Goal: Task Accomplishment & Management: Use online tool/utility

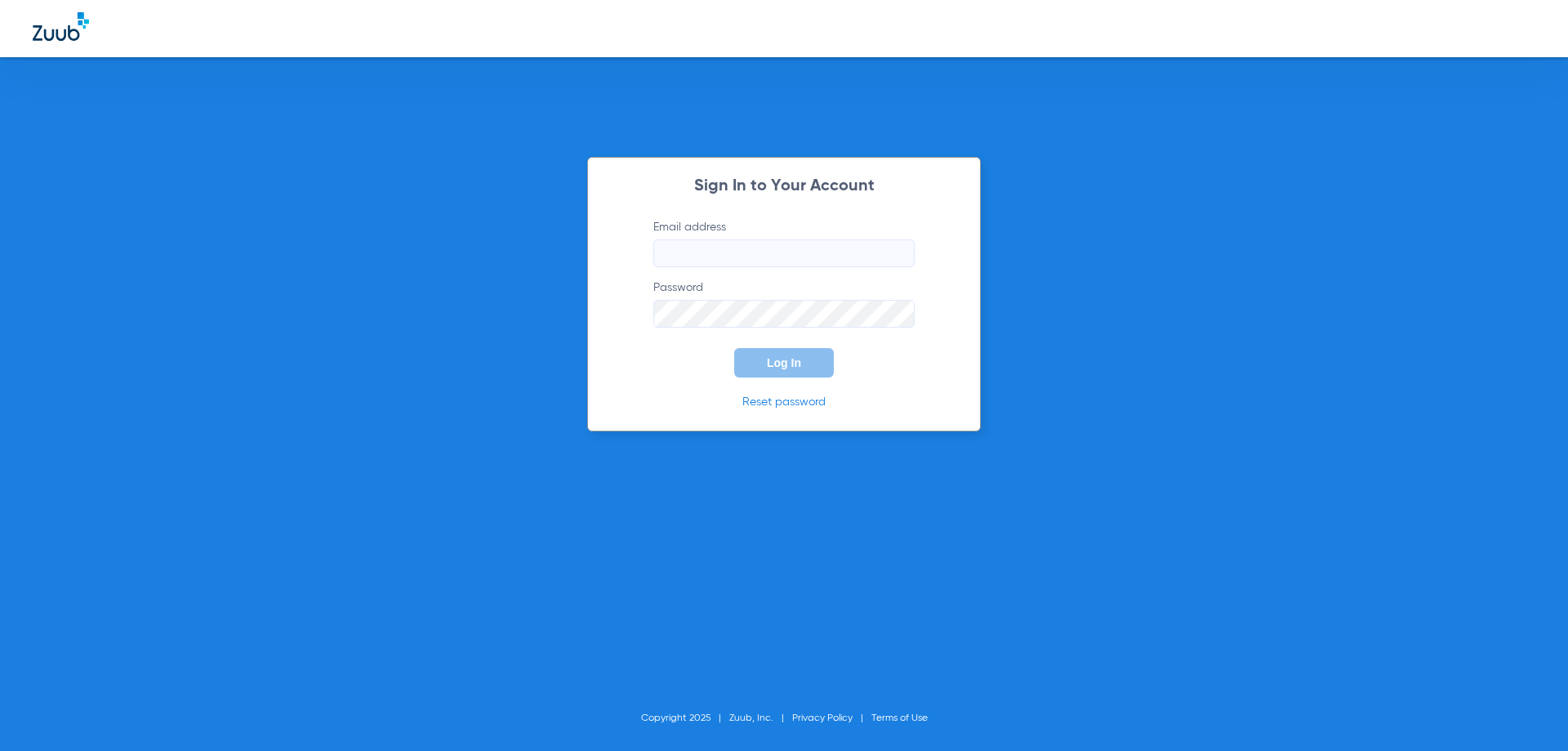
type input "[EMAIL_ADDRESS][DOMAIN_NAME]"
click at [784, 376] on button "Log In" at bounding box center [783, 362] width 100 height 29
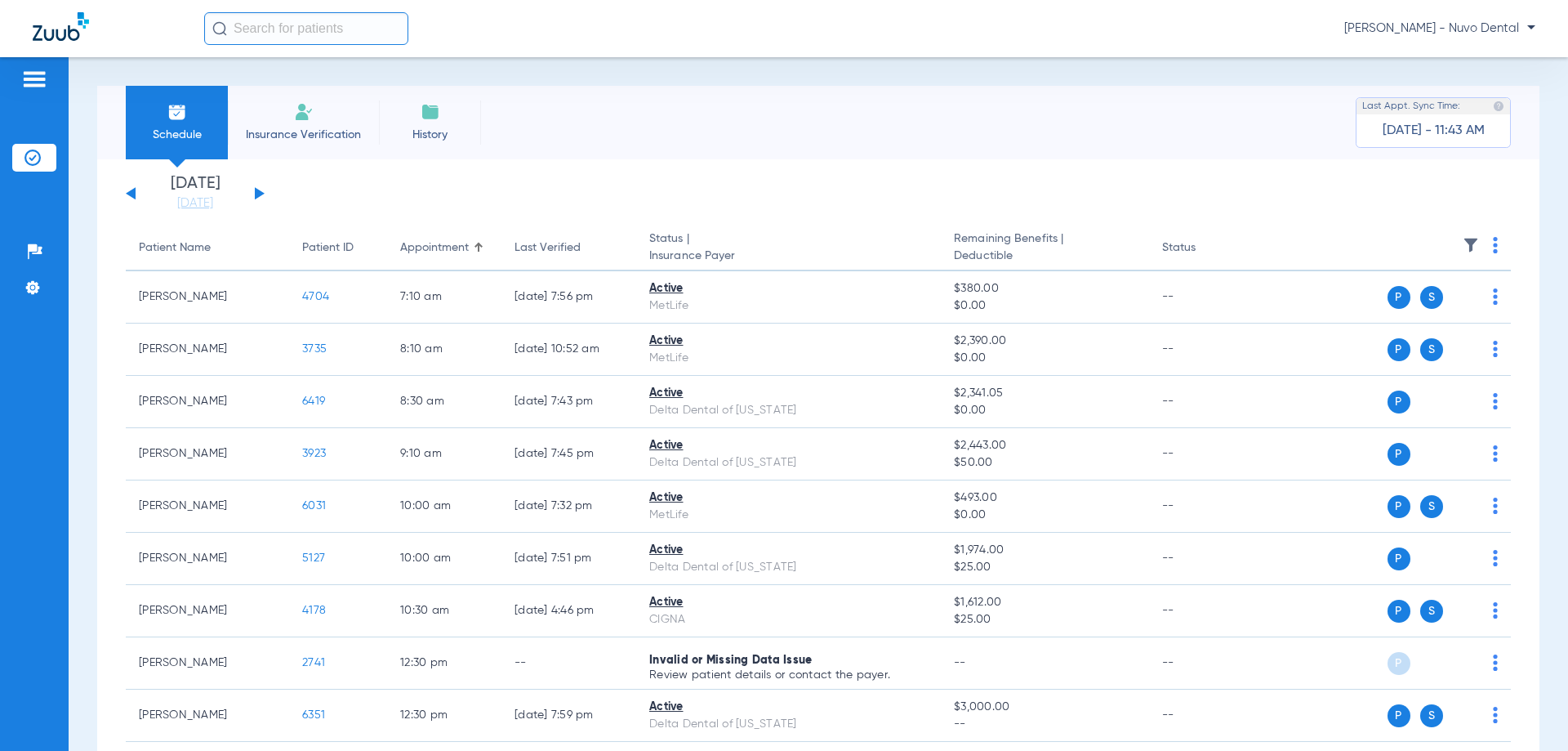
click at [327, 46] on div "[PERSON_NAME] - Nuvo Dental" at bounding box center [784, 29] width 1568 height 57
click at [328, 34] on input "text" at bounding box center [306, 29] width 204 height 32
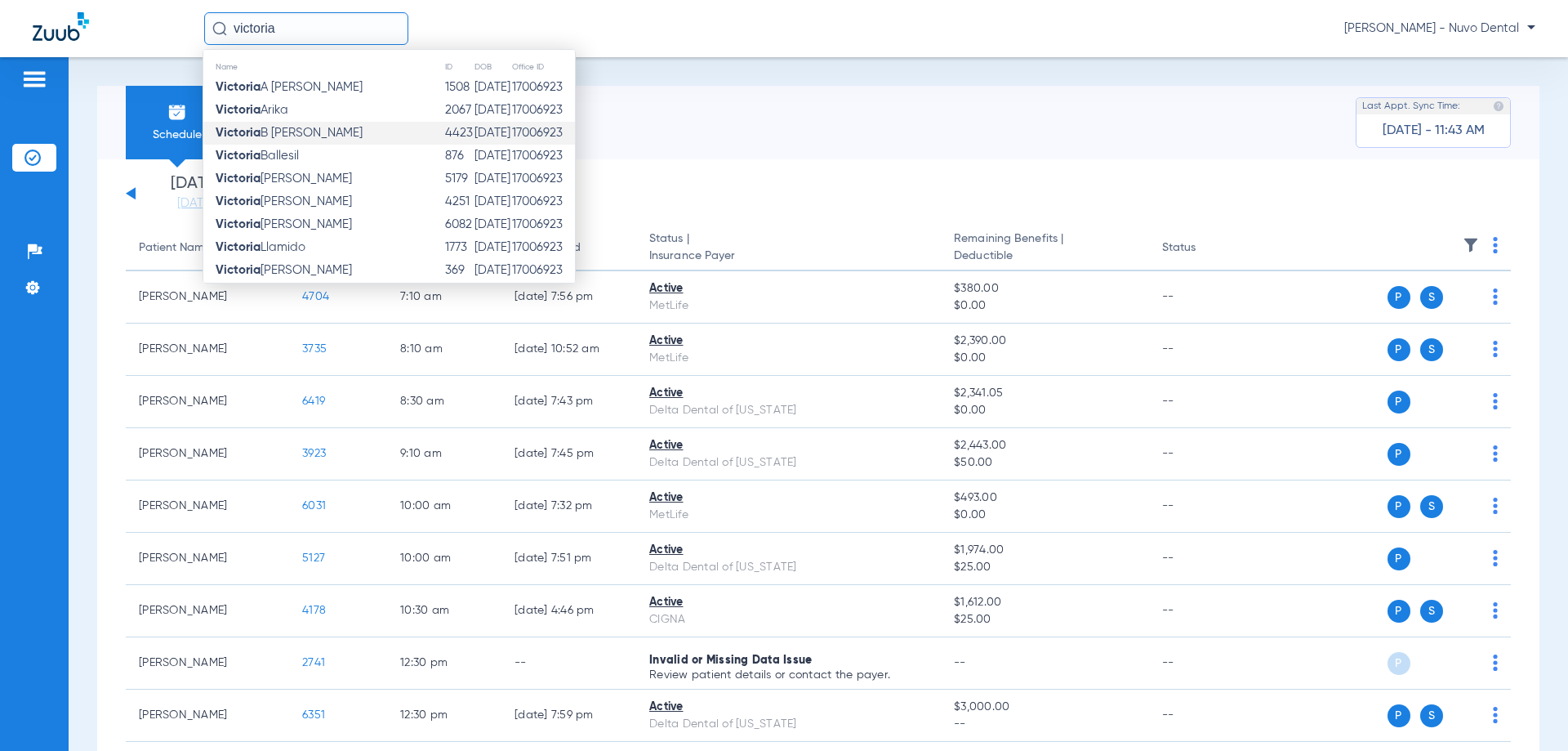
click at [323, 138] on span "[PERSON_NAME]" at bounding box center [289, 132] width 147 height 12
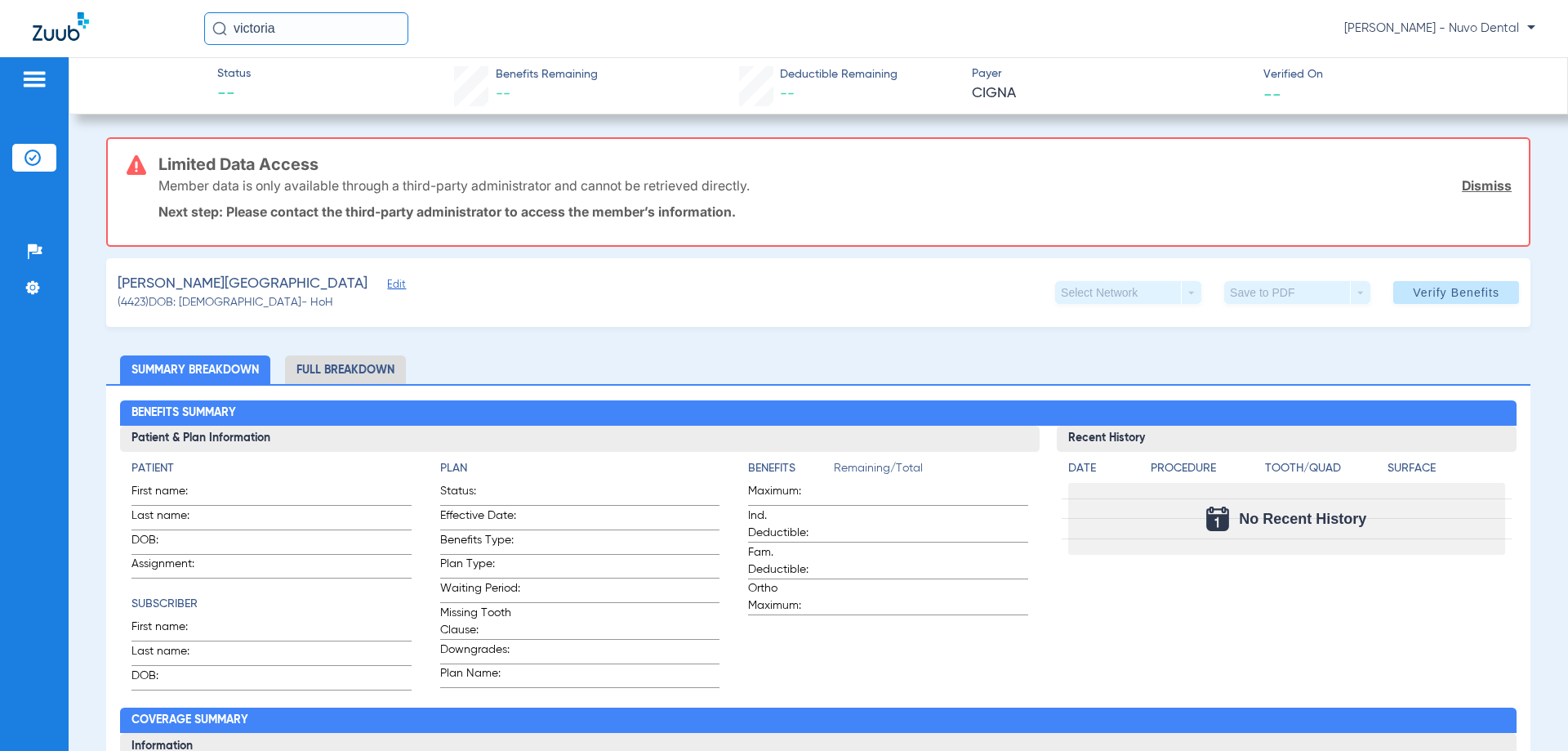
click at [535, 223] on div "Limited Data Access Member data is only available through a third-party adminis…" at bounding box center [835, 192] width 1353 height 106
click at [322, 32] on input "victoria" at bounding box center [306, 29] width 204 height 32
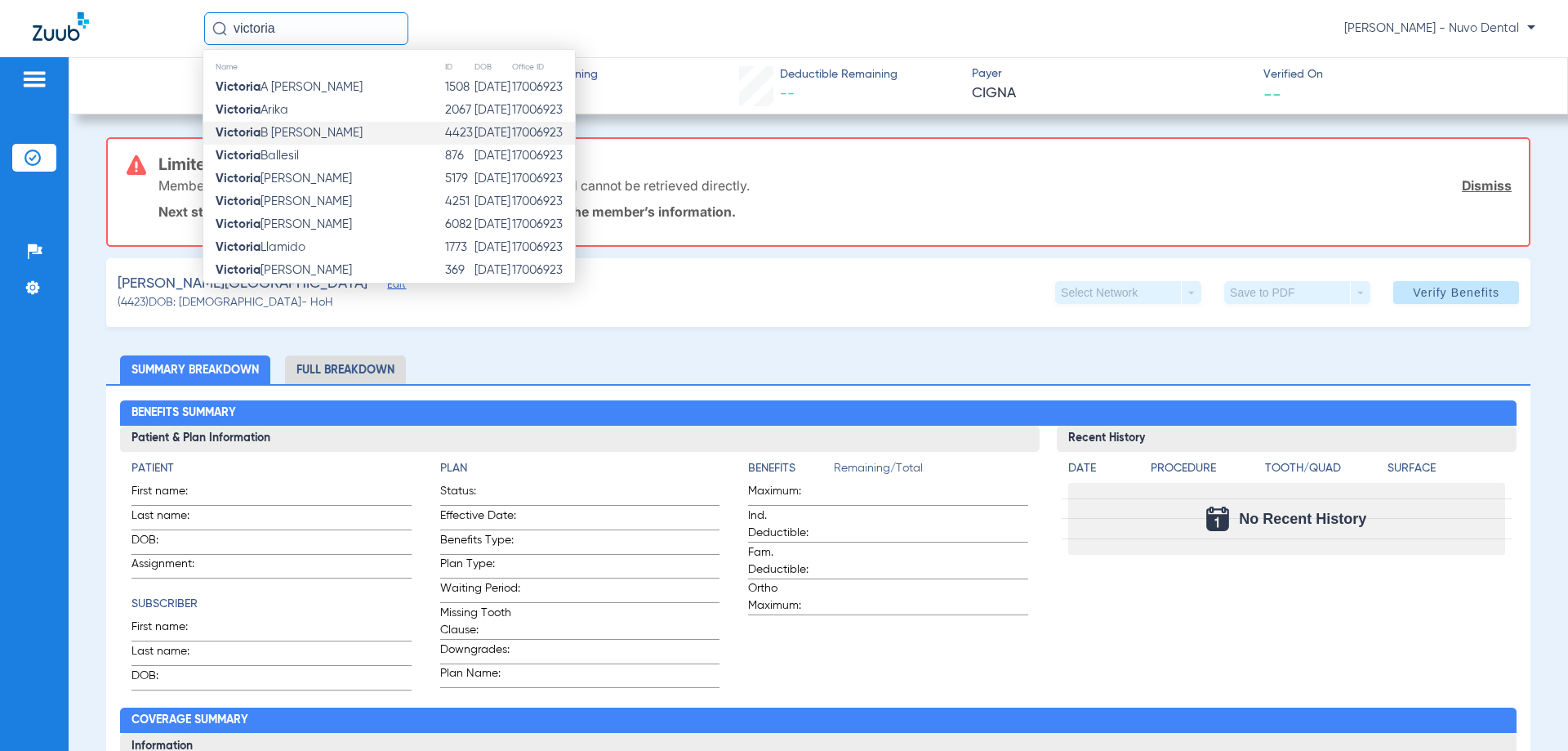
click at [330, 125] on td "[PERSON_NAME]" at bounding box center [323, 133] width 240 height 23
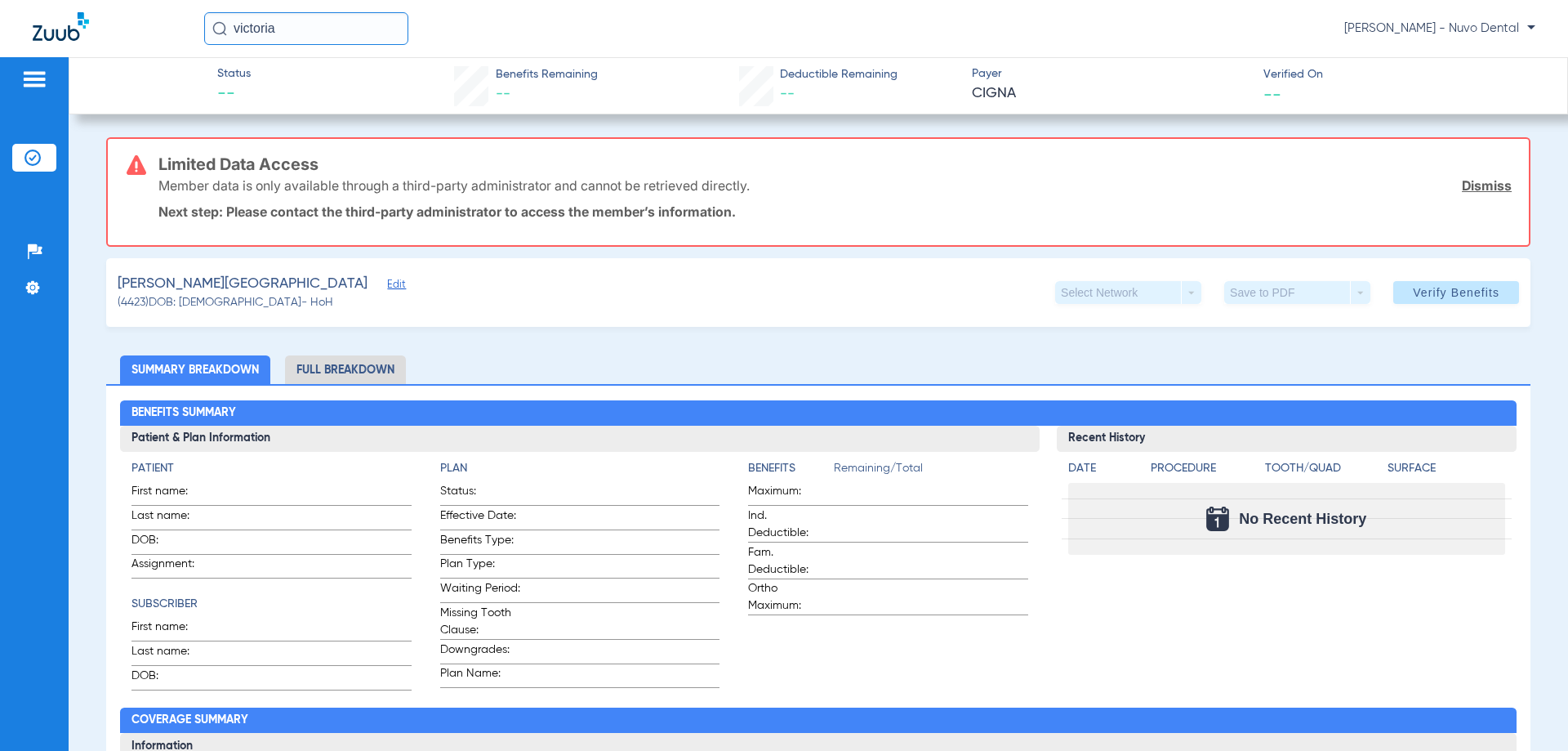
drag, startPoint x: 293, startPoint y: 23, endPoint x: 35, endPoint y: 24, distance: 258.0
click at [28, 27] on div "[PERSON_NAME] [PERSON_NAME] - Nuvo Dental" at bounding box center [784, 29] width 1568 height 57
click at [293, 29] on input "sihan" at bounding box center [306, 29] width 204 height 32
click at [284, 86] on td "[PERSON_NAME]" at bounding box center [256, 87] width 105 height 23
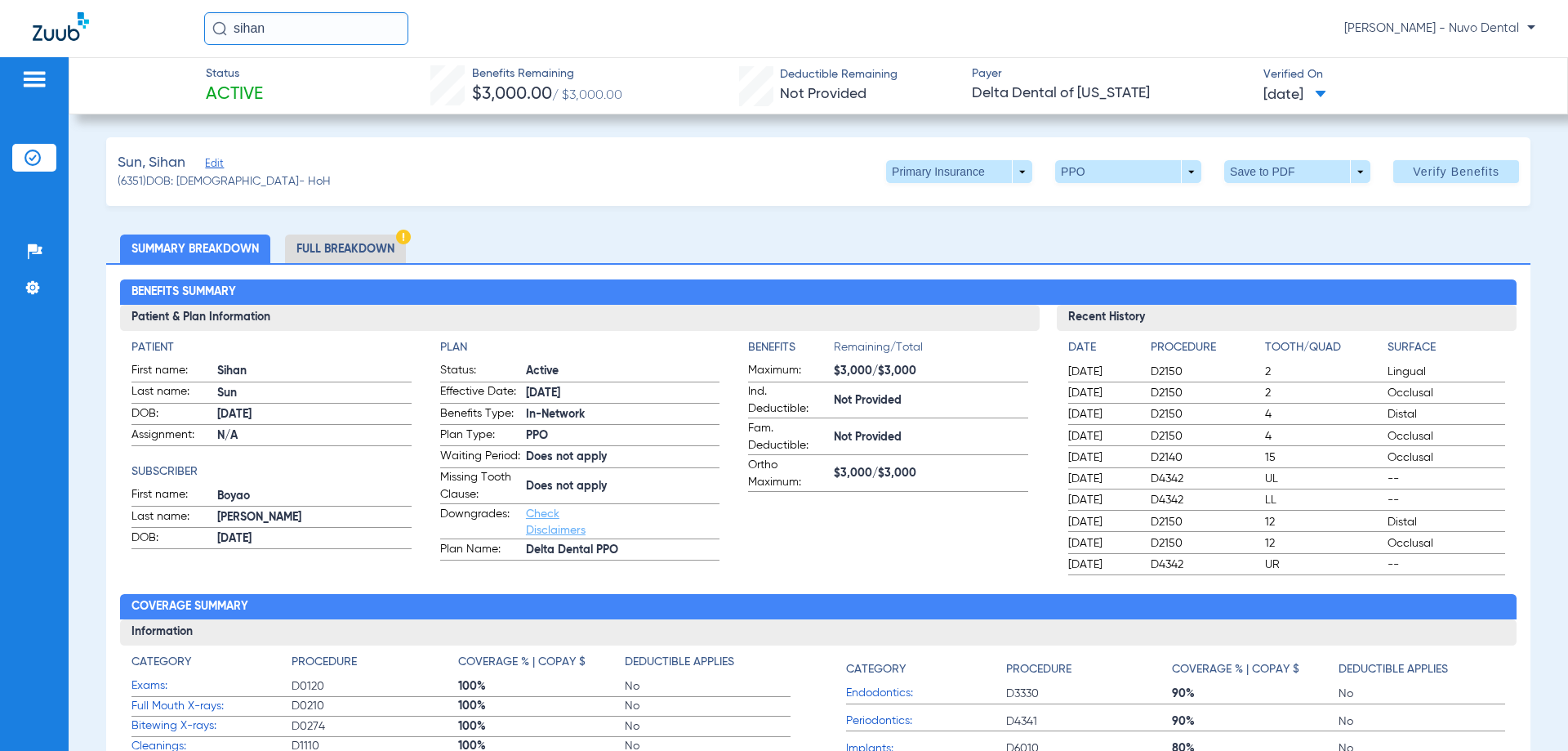
drag, startPoint x: 264, startPoint y: 23, endPoint x: 173, endPoint y: 15, distance: 91.4
click at [175, 16] on div "[PERSON_NAME] - Nuvo Dental" at bounding box center [784, 29] width 1568 height 57
click at [313, 29] on input "lizbet" at bounding box center [306, 29] width 204 height 32
type input "lizbet"
click at [293, 100] on div "Name ID DOB Office ID [PERSON_NAME] 5585 [DATE] 17006923" at bounding box center [355, 79] width 306 height 59
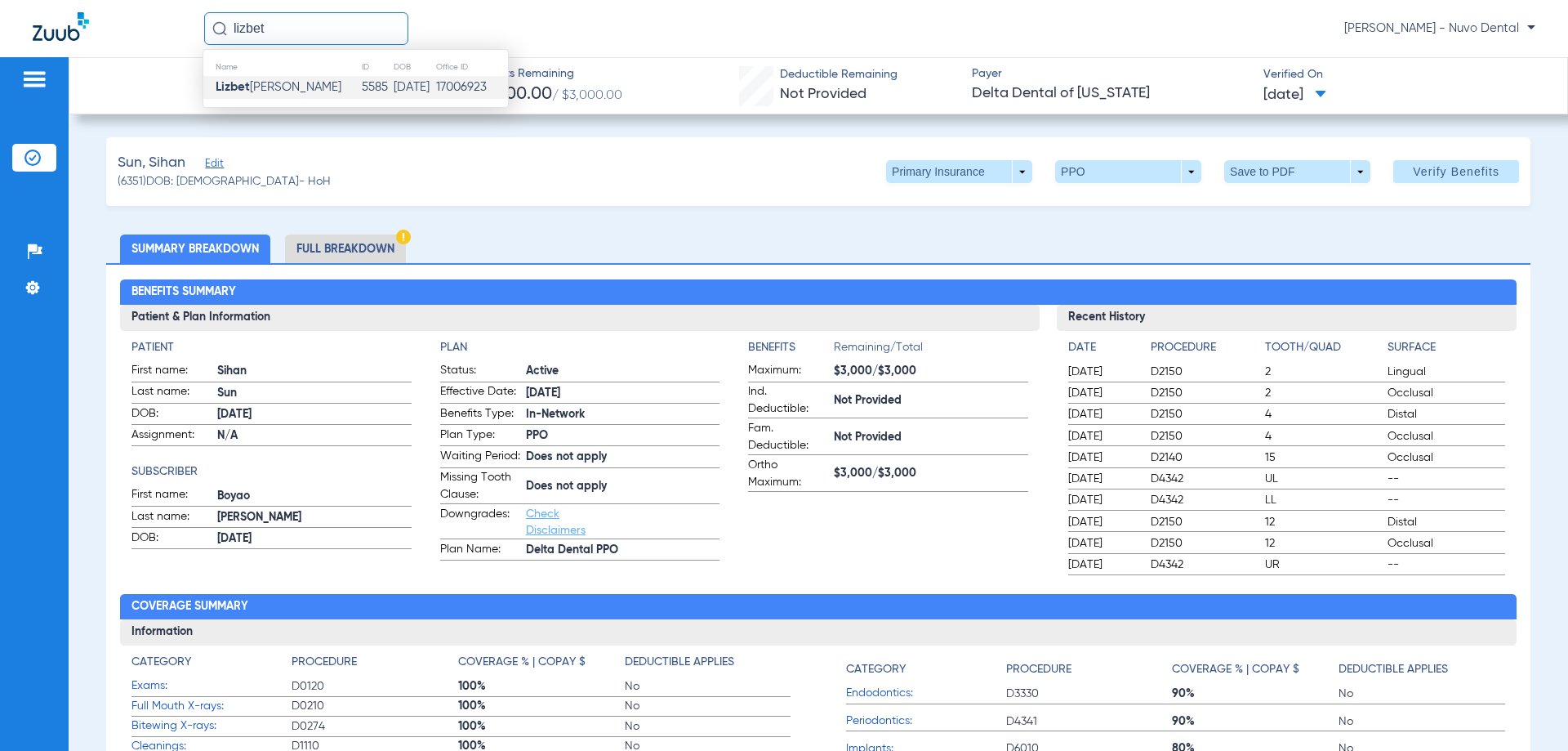
drag, startPoint x: 293, startPoint y: 100, endPoint x: 299, endPoint y: 85, distance: 16.2
click at [293, 97] on div "Name ID DOB Office ID [PERSON_NAME] 5585 [DATE] 17006923" at bounding box center [355, 79] width 306 height 59
click at [299, 85] on td "[PERSON_NAME]" at bounding box center [282, 87] width 158 height 23
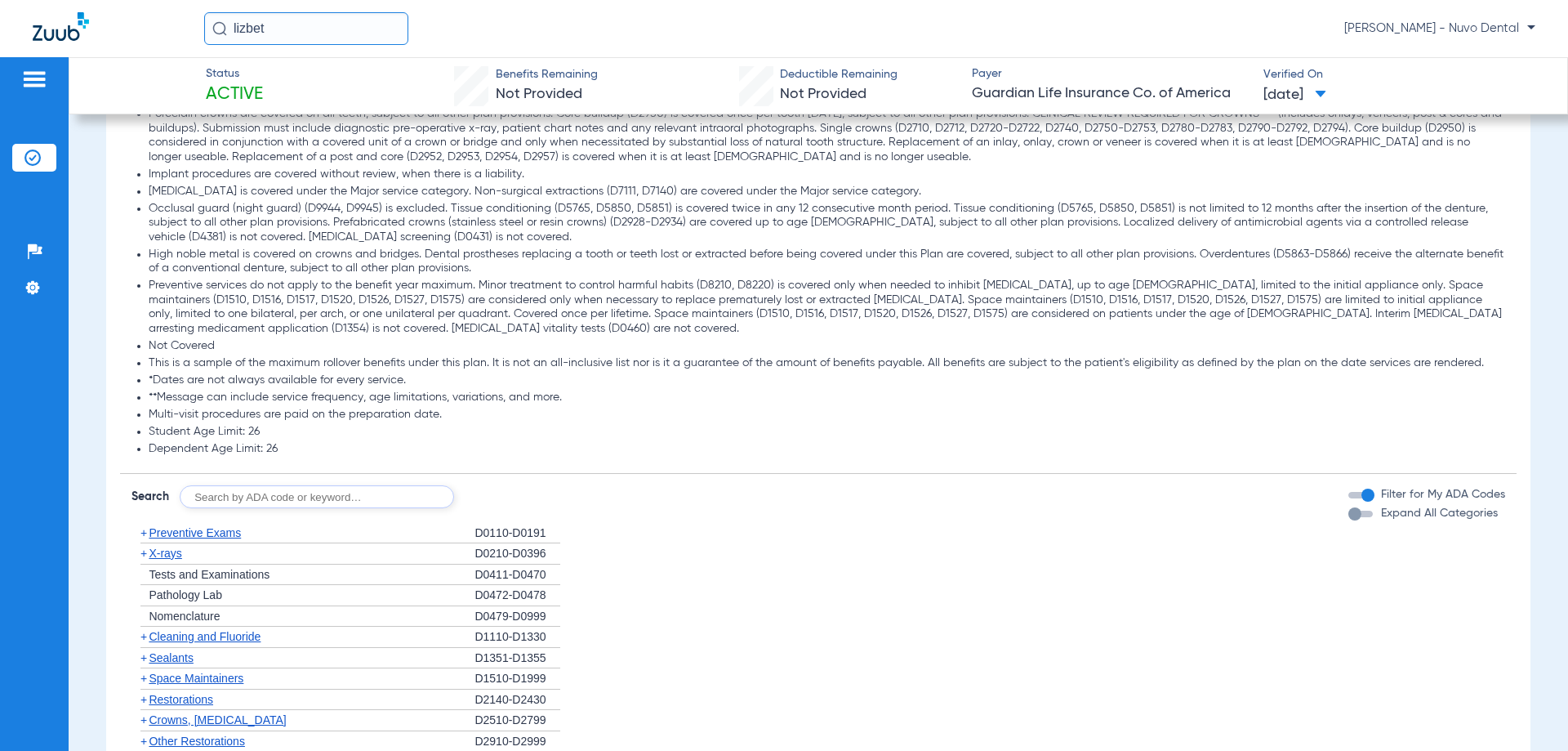
scroll to position [1633, 0]
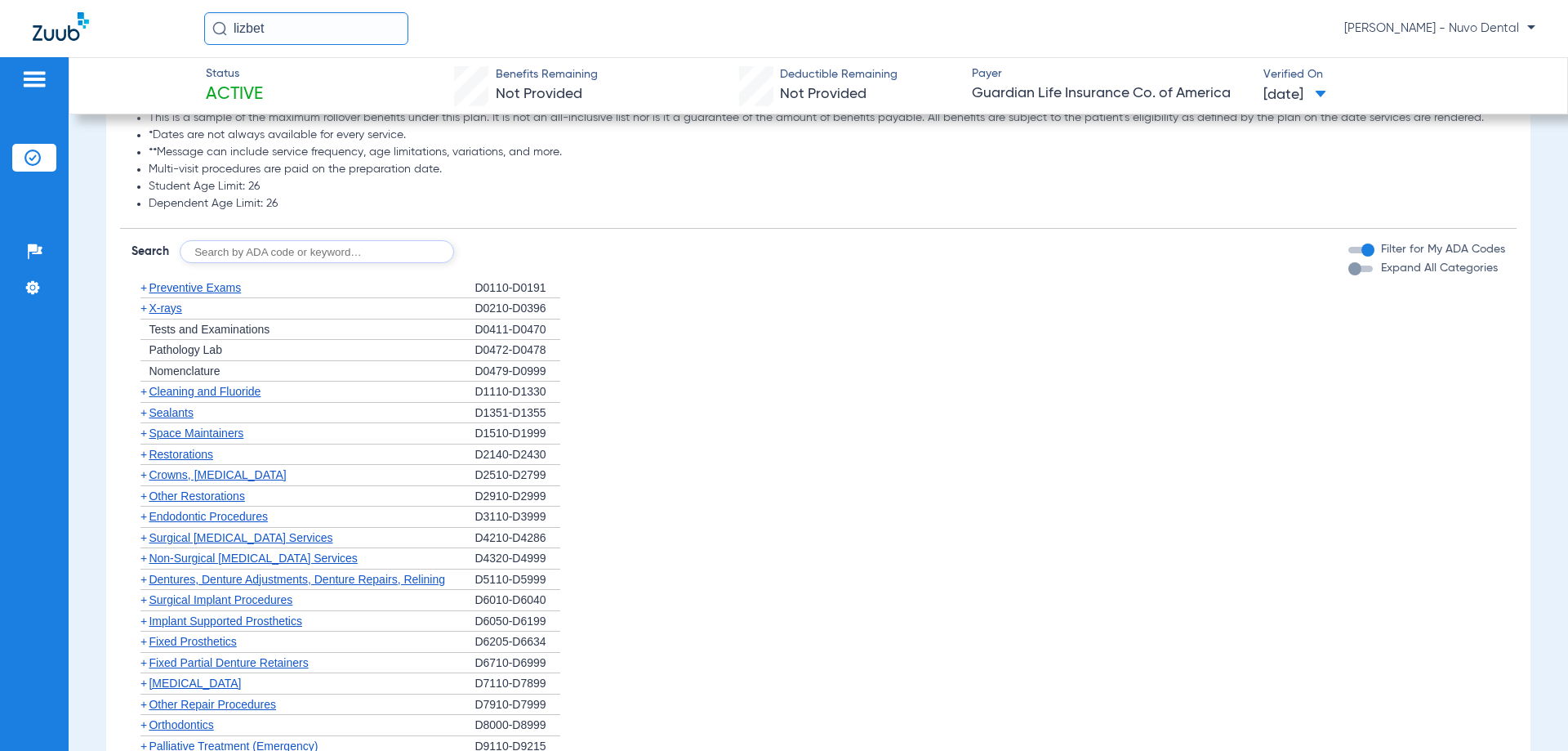
click at [264, 249] on input "text" at bounding box center [316, 252] width 275 height 23
type input "D7210"
click at [528, 259] on button "Search" at bounding box center [515, 252] width 65 height 23
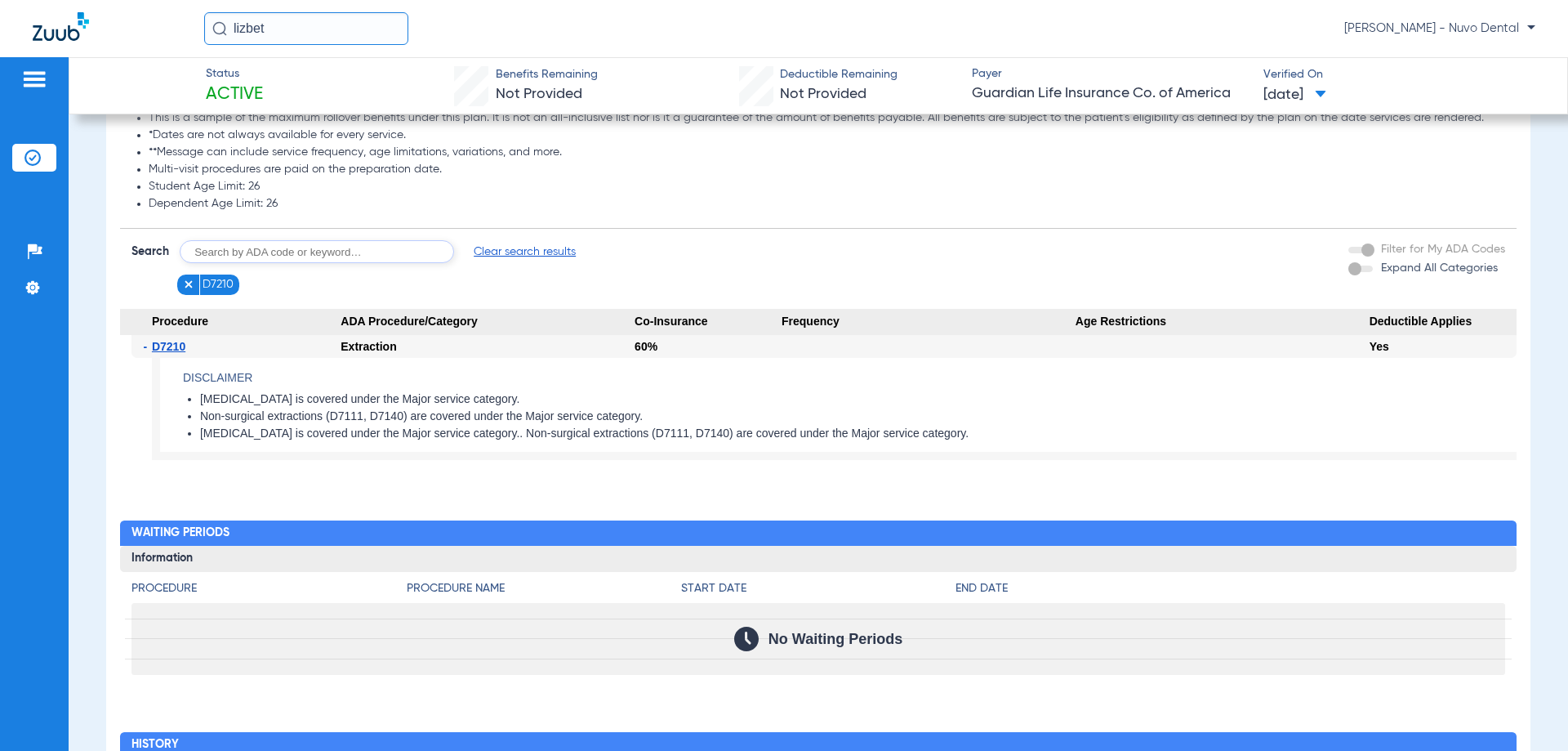
drag, startPoint x: 289, startPoint y: 29, endPoint x: 168, endPoint y: 38, distance: 121.3
click at [168, 38] on div "lizbet [PERSON_NAME] - Nuvo Dental" at bounding box center [784, 29] width 1568 height 57
click at [316, 32] on input "[PERSON_NAME]" at bounding box center [306, 29] width 204 height 32
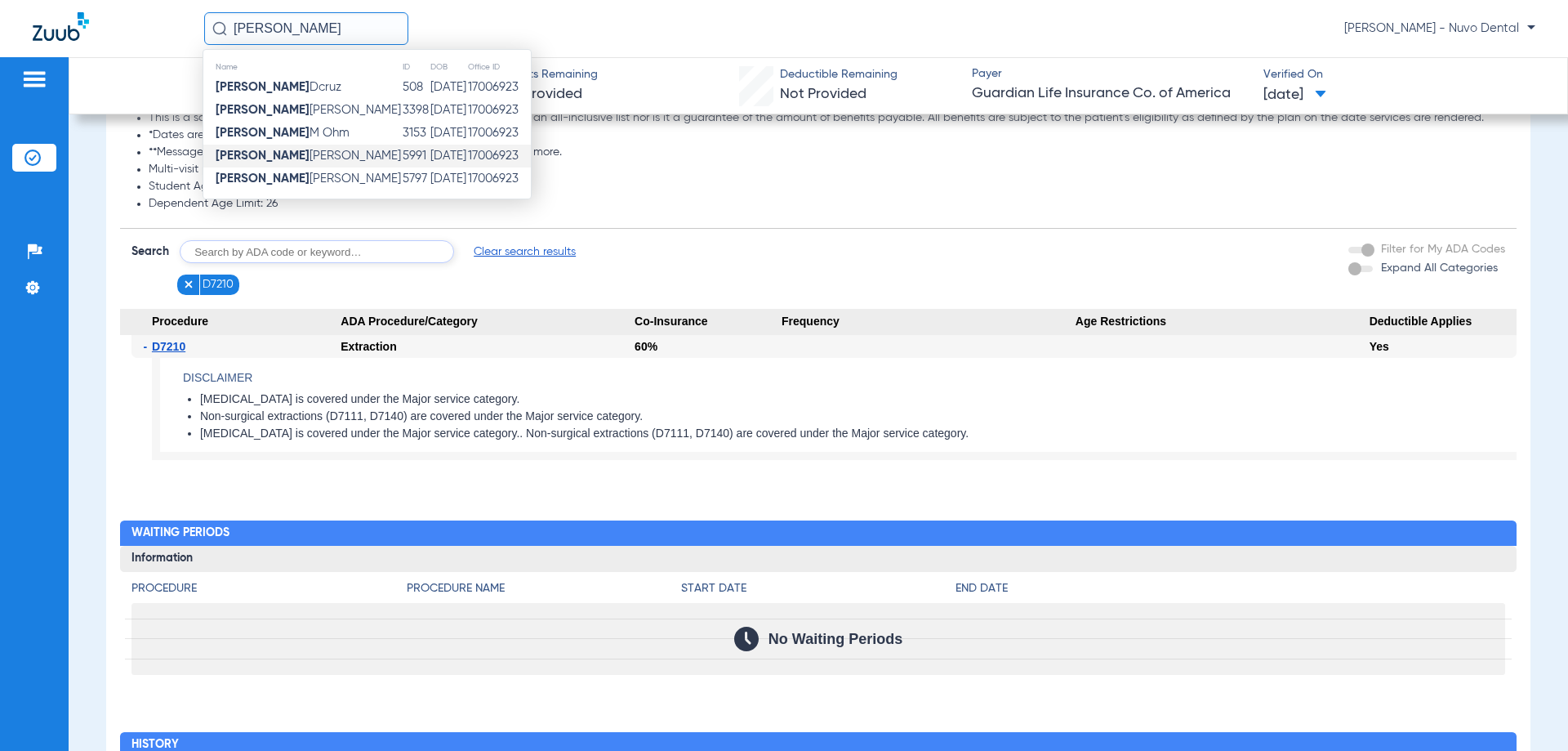
type input "[PERSON_NAME]"
click at [292, 149] on span "[PERSON_NAME] [PERSON_NAME]" at bounding box center [308, 155] width 185 height 12
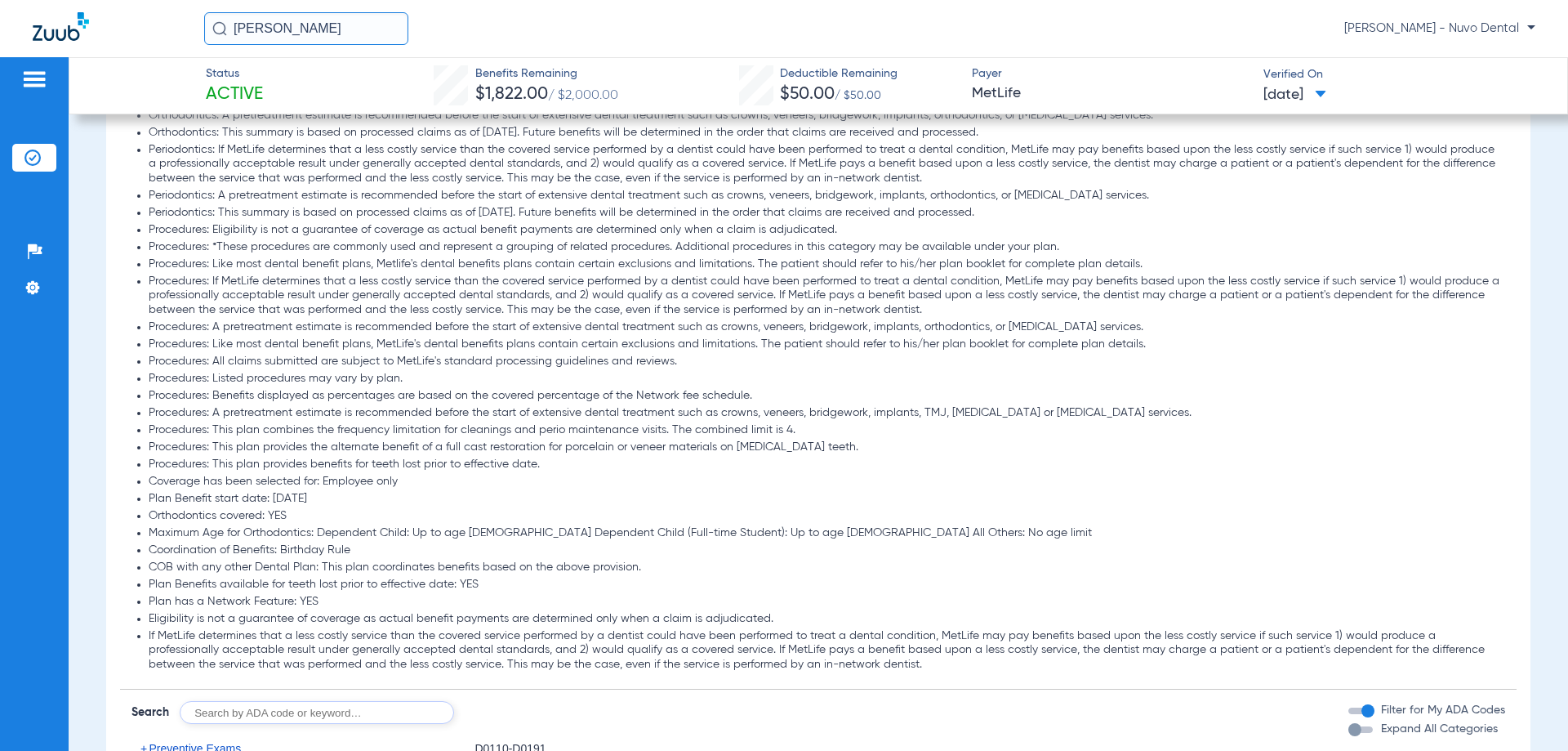
scroll to position [1389, 0]
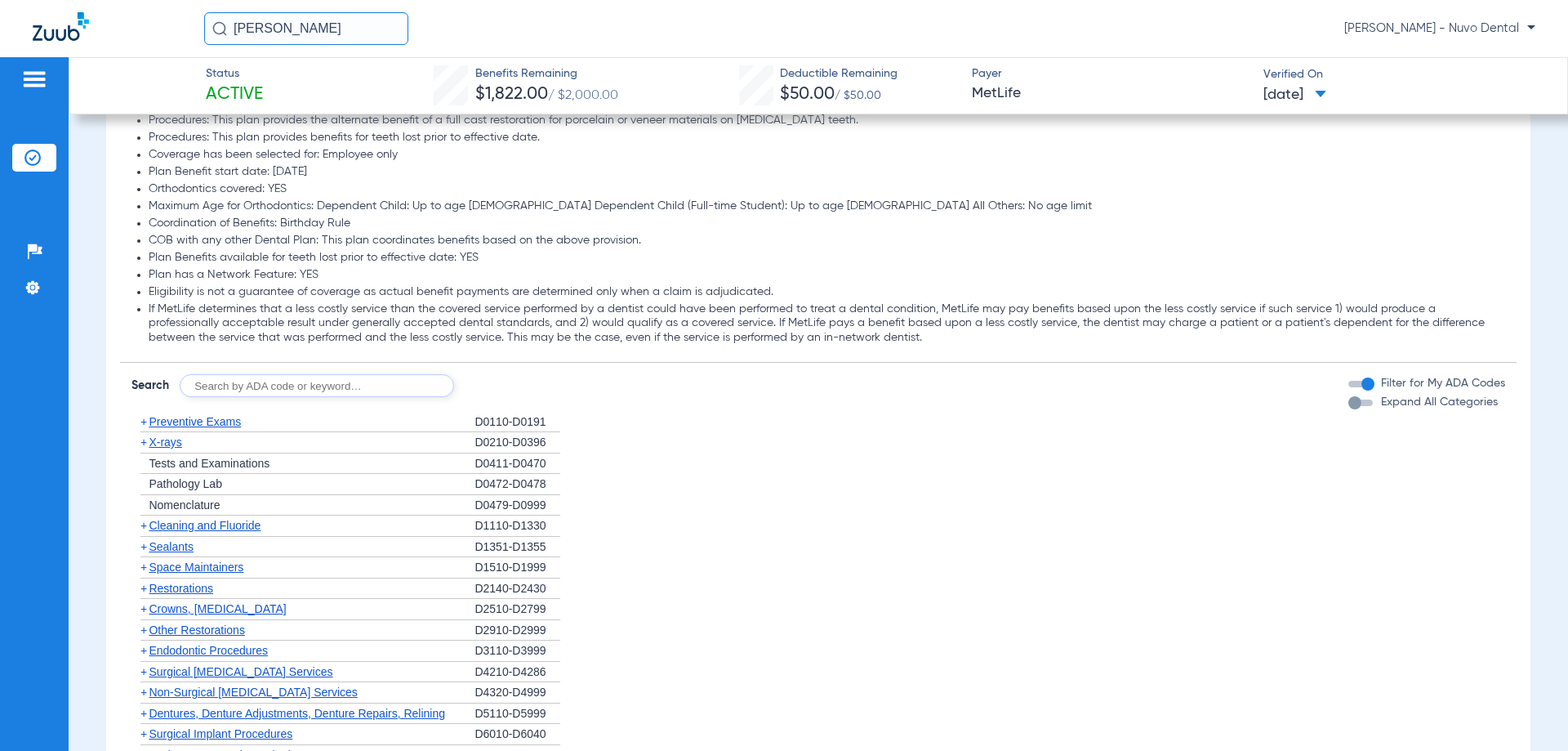
click at [281, 389] on input "text" at bounding box center [316, 386] width 275 height 23
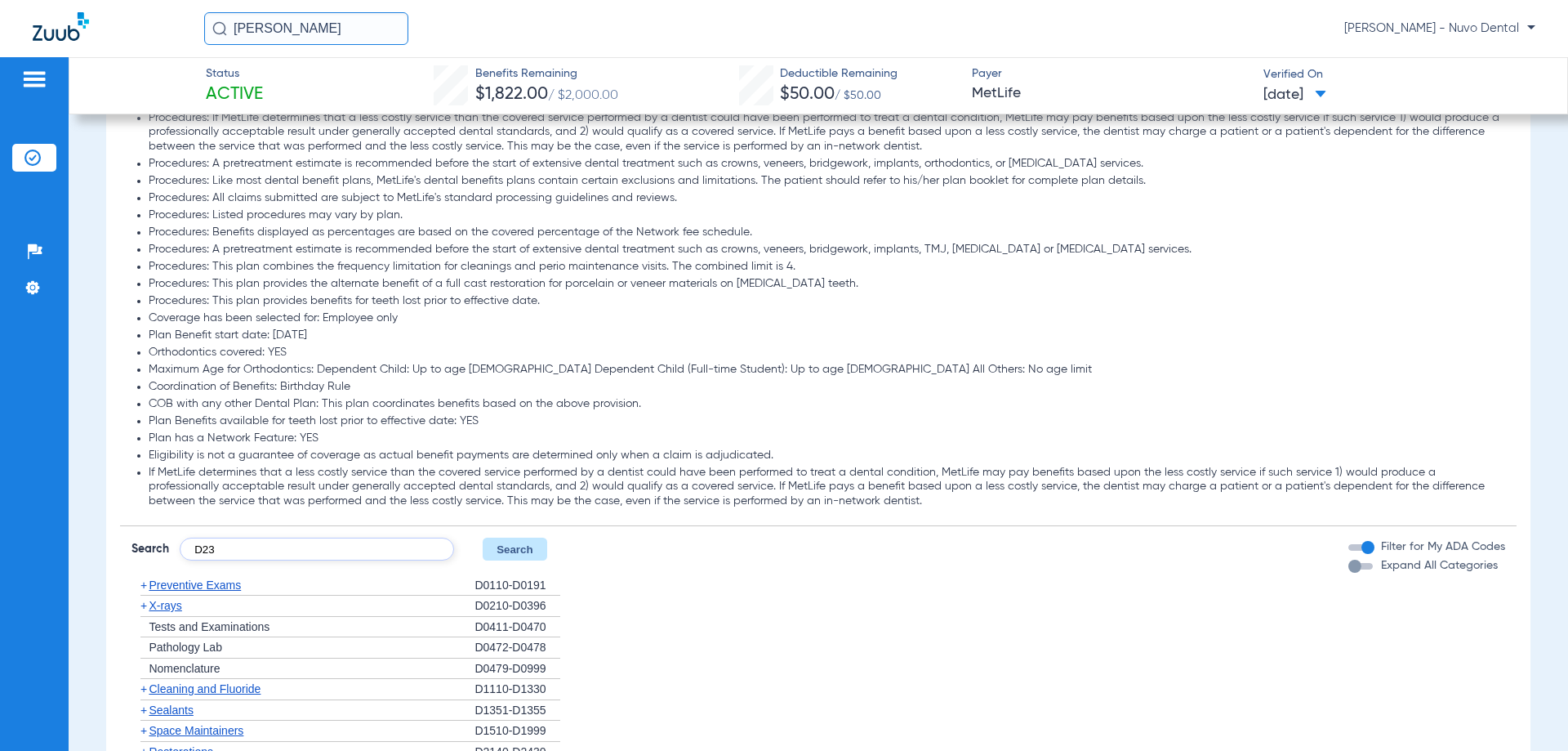
scroll to position [1471, 0]
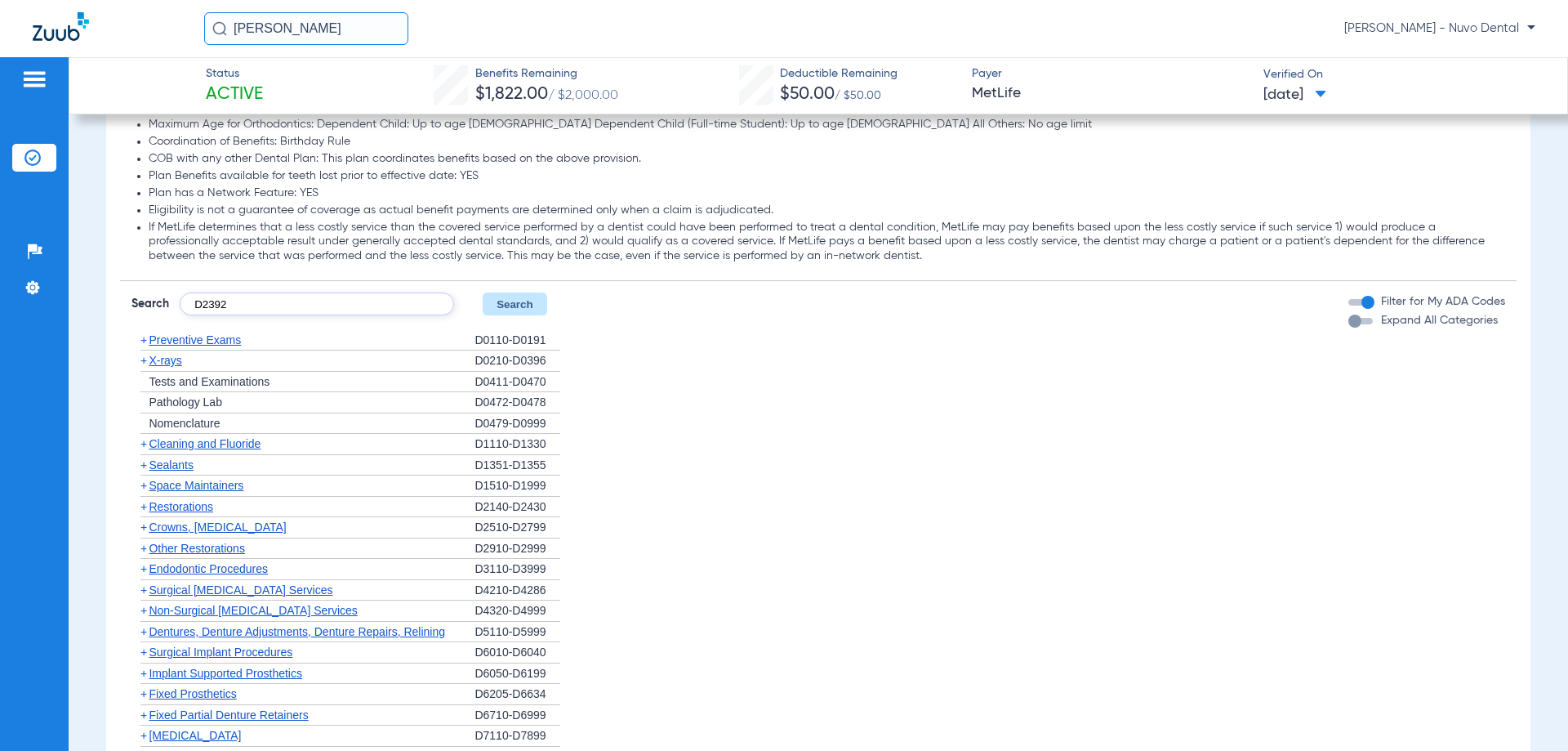
type input "D2392"
click button "Search" at bounding box center [515, 304] width 65 height 23
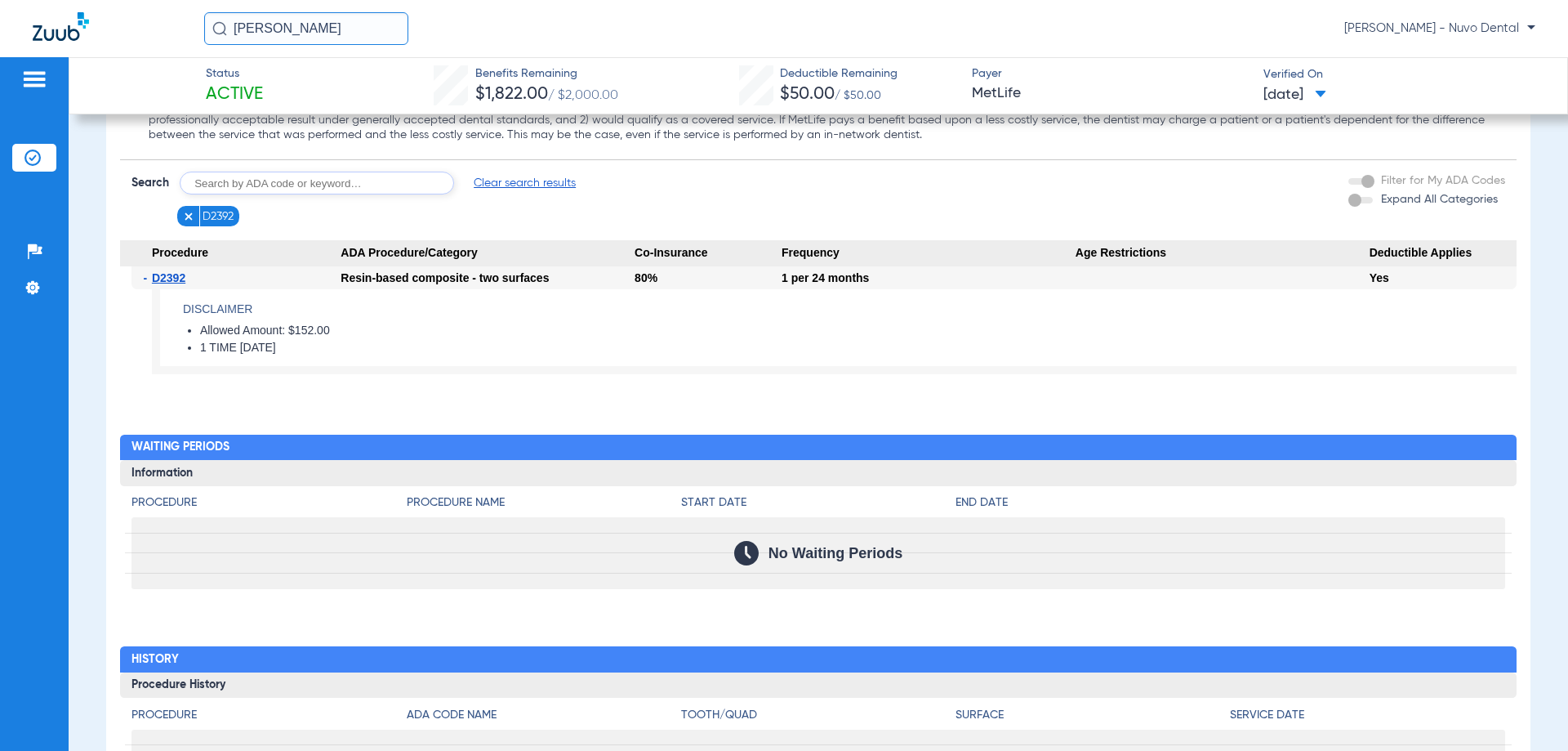
scroll to position [1264, 0]
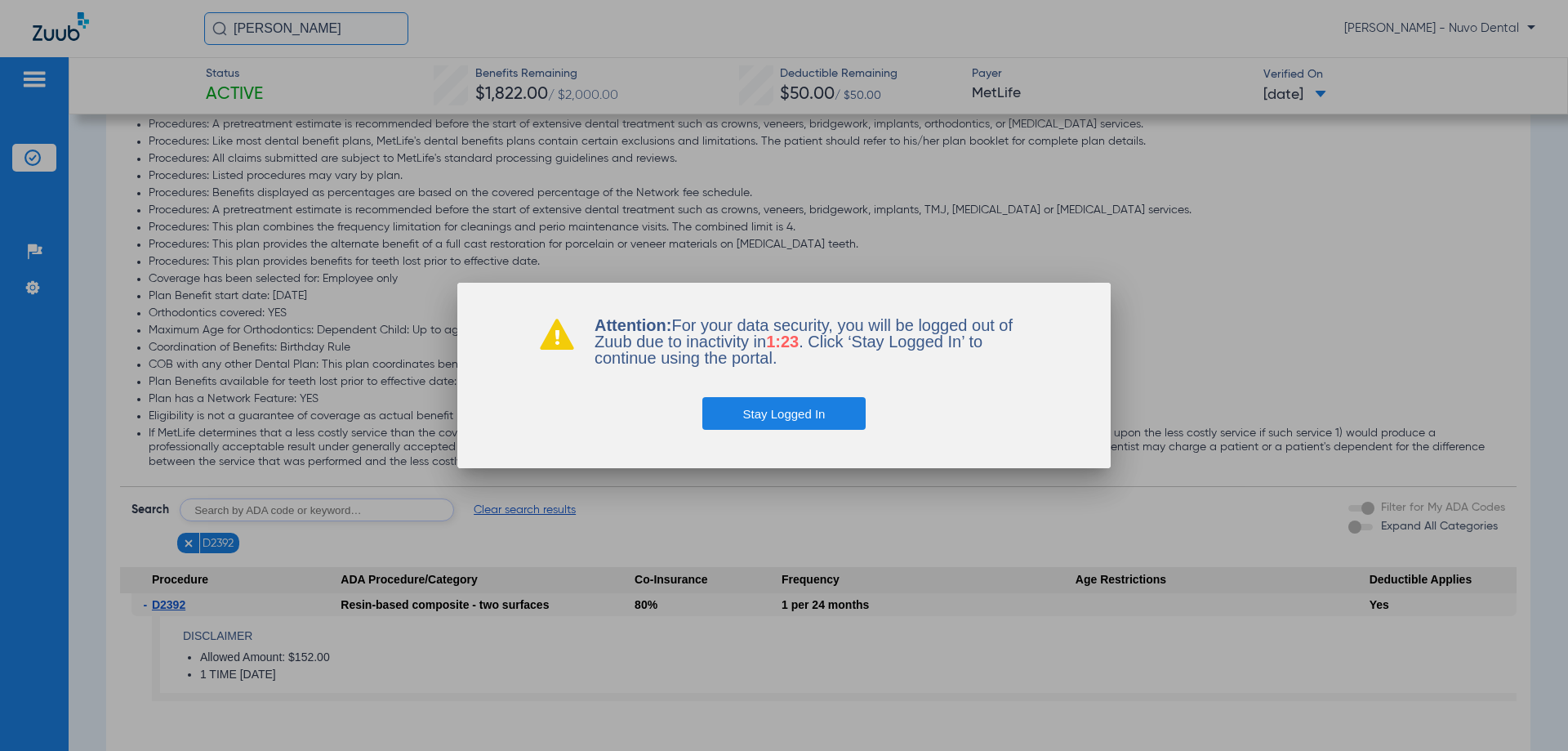
click at [767, 404] on button "Stay Logged In" at bounding box center [784, 414] width 164 height 32
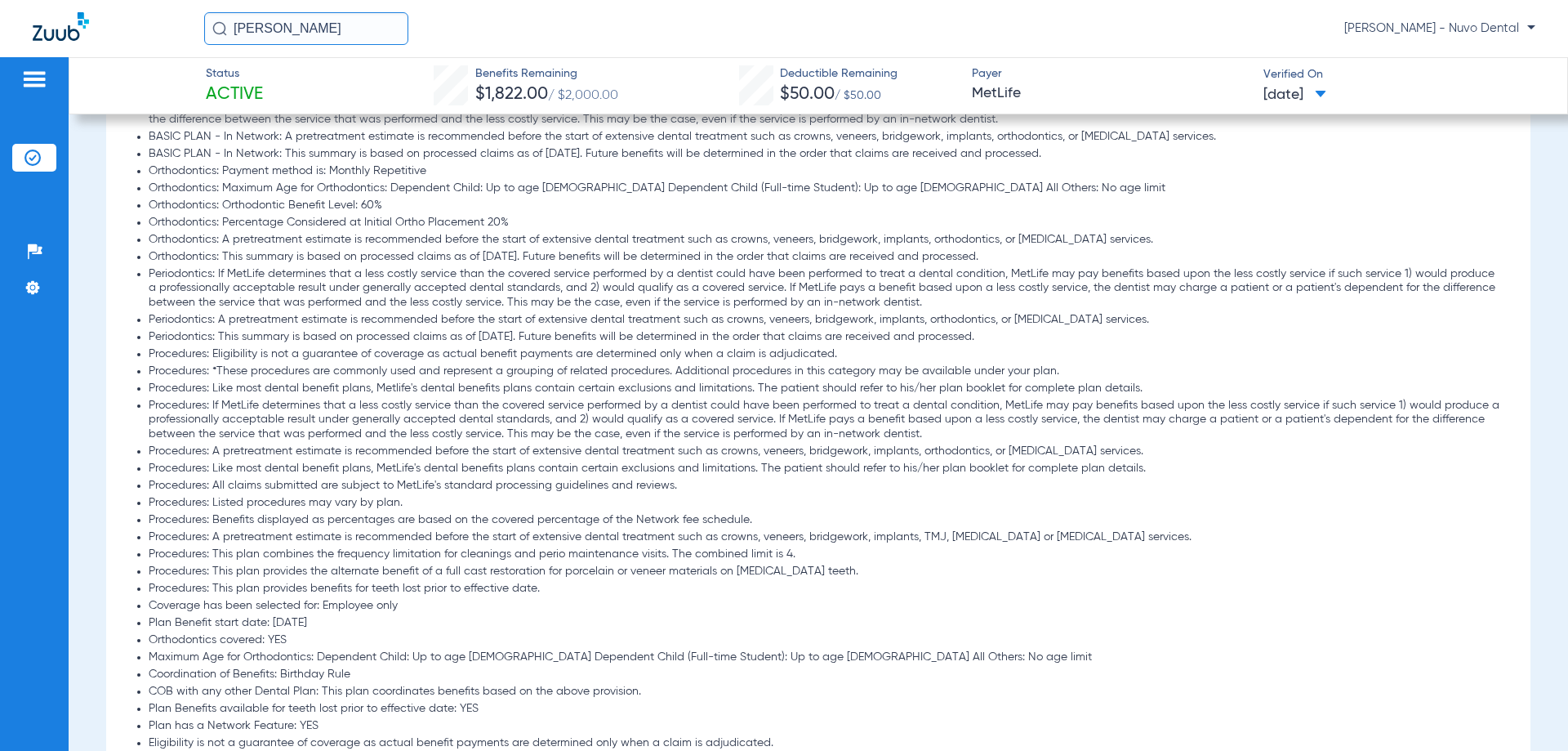
scroll to position [530, 0]
